Goal: Task Accomplishment & Management: Manage account settings

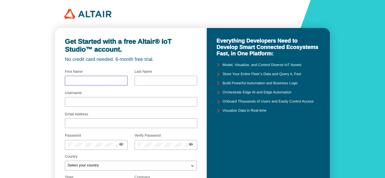
click at [115, 81] on input "text" at bounding box center [96, 80] width 57 height 4
type input "Shalini"
type input "Bhadoria"
type input "24mba514@nirmauni.ac.in"
click at [93, 106] on div at bounding box center [131, 102] width 132 height 10
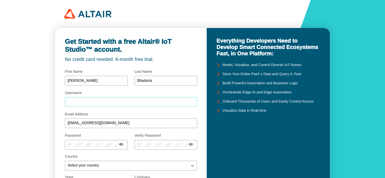
click at [89, 102] on input "Username" at bounding box center [131, 102] width 127 height 4
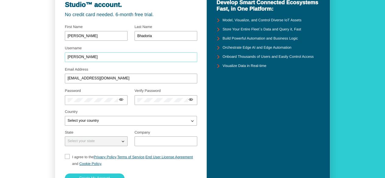
scroll to position [49, 0]
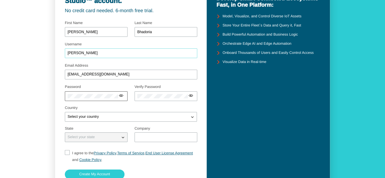
type input "Shalini"
click at [86, 100] on div at bounding box center [96, 96] width 63 height 10
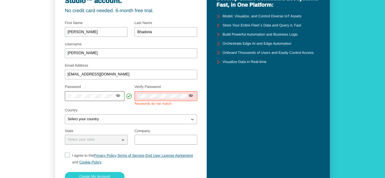
click at [116, 96] on iron-icon at bounding box center [118, 95] width 5 height 5
click at [186, 95] on iron-icon at bounding box center [187, 95] width 5 height 5
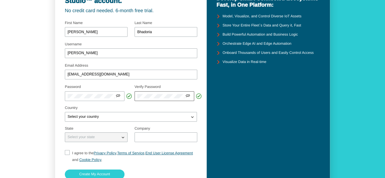
click at [186, 95] on iron-icon at bounding box center [187, 95] width 5 height 5
click at [118, 96] on iron-icon at bounding box center [118, 95] width 5 height 5
click at [120, 117] on div "Select your country" at bounding box center [127, 117] width 124 height 6
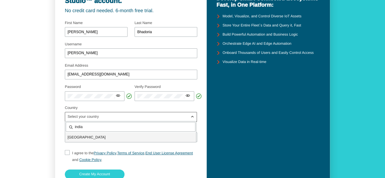
type input "india"
click at [107, 138] on p "India" at bounding box center [130, 137] width 131 height 6
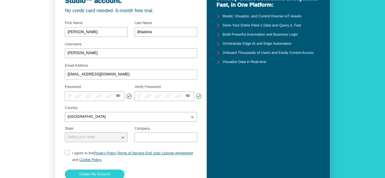
click at [103, 139] on div "Select your state" at bounding box center [92, 137] width 55 height 6
click at [123, 138] on iron-icon at bounding box center [123, 137] width 6 height 6
click at [107, 141] on div "Select your state" at bounding box center [96, 137] width 63 height 10
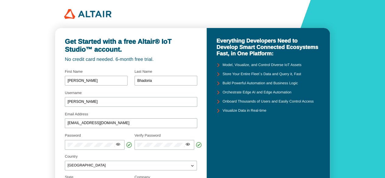
scroll to position [92, 0]
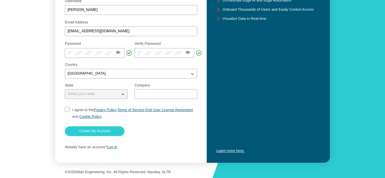
click at [123, 97] on iron-icon at bounding box center [123, 94] width 6 height 6
drag, startPoint x: 123, startPoint y: 97, endPoint x: 109, endPoint y: 93, distance: 13.9
click at [109, 93] on div "Select your state" at bounding box center [96, 94] width 62 height 6
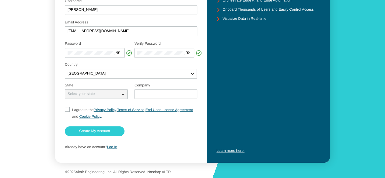
click at [109, 93] on div "Select your state" at bounding box center [92, 94] width 55 height 6
click at [115, 95] on div "Select your state" at bounding box center [92, 94] width 55 height 6
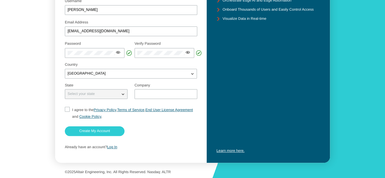
click at [115, 95] on div "Select your state" at bounding box center [92, 94] width 55 height 6
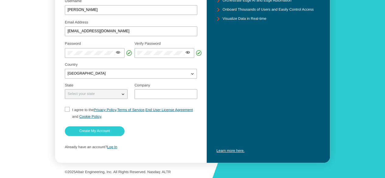
click at [115, 95] on div "Select your state" at bounding box center [92, 94] width 55 height 6
click at [68, 112] on input "I agree to the Privacy Policy , Terms of Service , End User License Agreement a…" at bounding box center [67, 113] width 4 height 13
checkbox input "true"
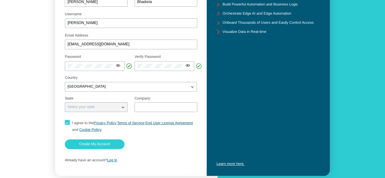
scroll to position [80, 0]
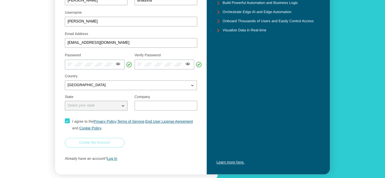
click at [0, 0] on slot "Create My Account" at bounding box center [0, 0] width 0 height 0
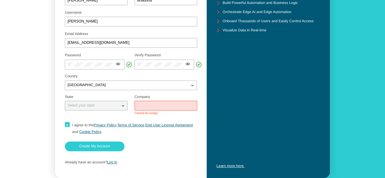
click at [144, 106] on input "text" at bounding box center [165, 105] width 57 height 4
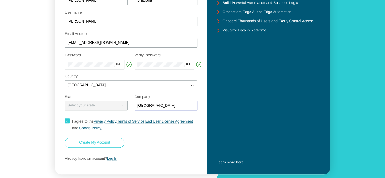
type input "[GEOGRAPHIC_DATA]"
click at [0, 0] on slot "Create My Account" at bounding box center [0, 0] width 0 height 0
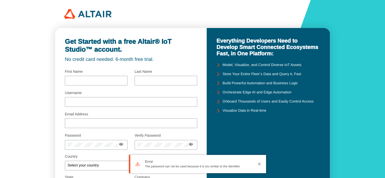
type input "[PERSON_NAME]"
type input "Bhadoria"
type input "Shalini"
type input "24mba514@nirmauni.ac.in"
type input "Nirma University"
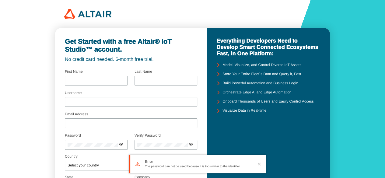
checkbox input "true"
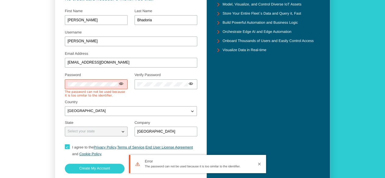
scroll to position [61, 0]
click at [64, 85] on div "Get Started with a free Altair® IoT Studio™ account. No credit card needed. 6-m…" at bounding box center [130, 83] width 151 height 233
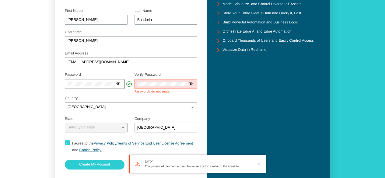
click at [107, 86] on div "Password Select your password carefully Use at least 8 characters a passphrase …" at bounding box center [131, 83] width 132 height 25
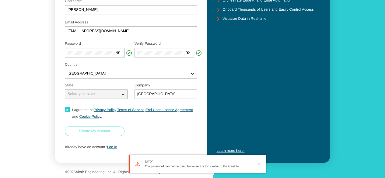
scroll to position [92, 0]
click at [101, 129] on paper-button "Create My Account" at bounding box center [95, 131] width 60 height 10
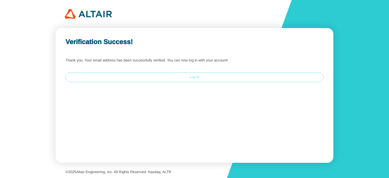
click at [208, 75] on paper-button "Log In" at bounding box center [194, 77] width 258 height 10
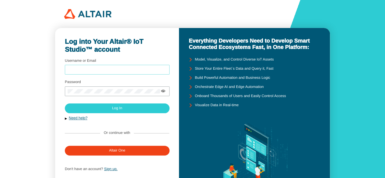
click at [129, 70] on input "Username or Email" at bounding box center [117, 70] width 99 height 4
type input "[EMAIL_ADDRESS][DOMAIN_NAME]"
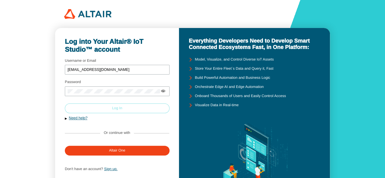
click at [0, 0] on slot "Log In" at bounding box center [0, 0] width 0 height 0
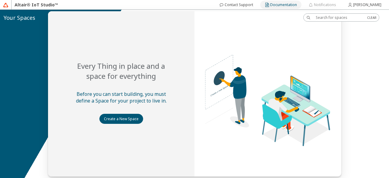
click at [0, 0] on slot "Documentation" at bounding box center [0, 0] width 0 height 0
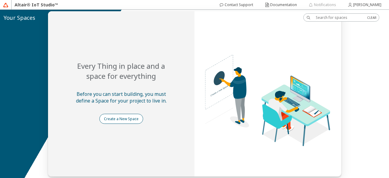
click at [0, 0] on slot "Create a New Space" at bounding box center [0, 0] width 0 height 0
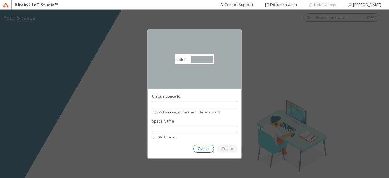
click at [207, 145] on paper-button "Cancel" at bounding box center [203, 148] width 21 height 8
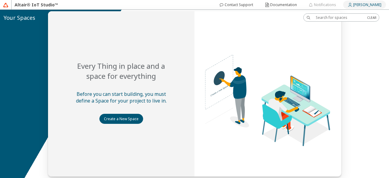
click at [380, 2] on div "[PERSON_NAME]" at bounding box center [367, 5] width 28 height 10
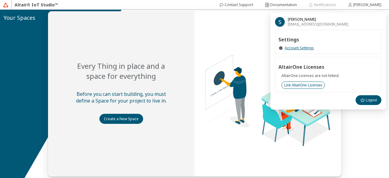
click at [305, 87] on div "Link AltairOne Licenses" at bounding box center [303, 85] width 38 height 5
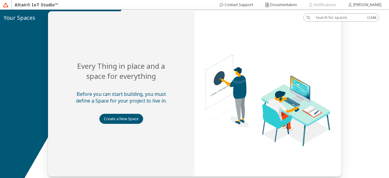
click at [209, 52] on img at bounding box center [239, 69] width 220 height 165
click at [0, 0] on slot "[PERSON_NAME]" at bounding box center [0, 0] width 0 height 0
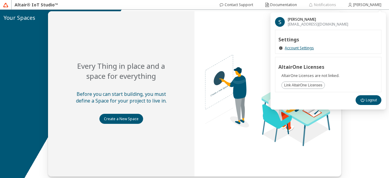
click at [288, 44] on div "Settings Account Settings" at bounding box center [328, 42] width 106 height 24
click at [296, 51] on div "Settings Account Settings" at bounding box center [328, 42] width 106 height 24
click at [297, 47] on link "Account Settings" at bounding box center [299, 48] width 29 height 5
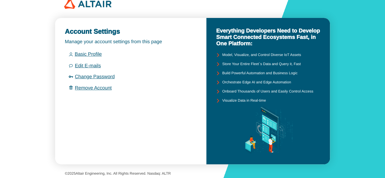
scroll to position [11, 0]
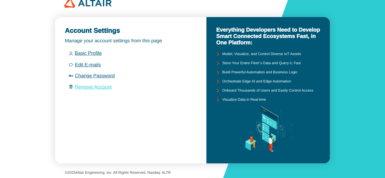
click at [94, 85] on link "Remove Account" at bounding box center [93, 87] width 37 height 5
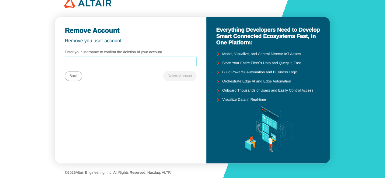
click at [104, 61] on input "Enter your username to confirm the deletion of your account" at bounding box center [131, 61] width 126 height 4
type input "[EMAIL_ADDRESS][DOMAIN_NAME]"
click at [116, 88] on div "Account Settings Manage your account settings from this page Basic Profile Edit…" at bounding box center [130, 90] width 151 height 146
